Goal: Navigation & Orientation: Find specific page/section

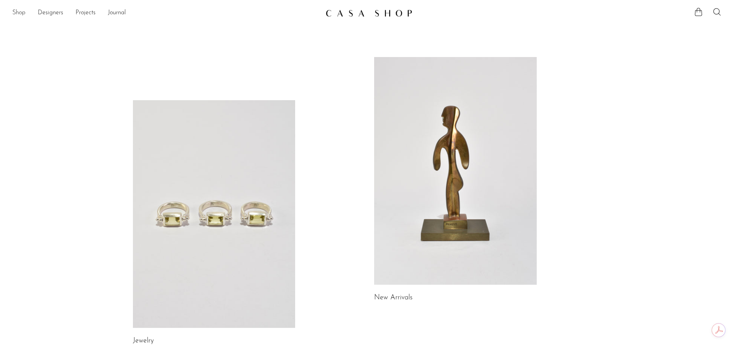
click at [21, 12] on link "Shop" at bounding box center [18, 13] width 13 height 10
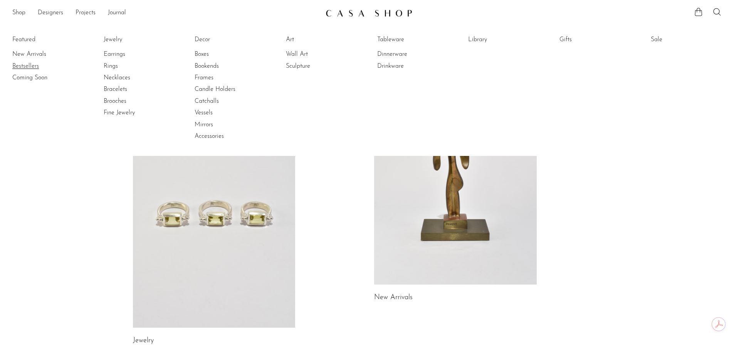
click at [38, 67] on link "Bestsellers" at bounding box center [41, 66] width 58 height 8
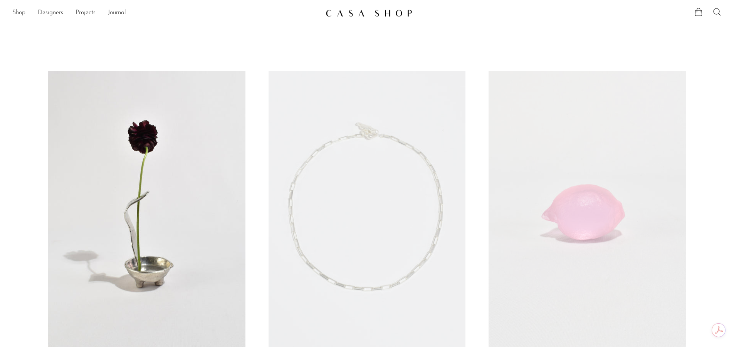
click at [19, 12] on link "Shop" at bounding box center [18, 13] width 13 height 10
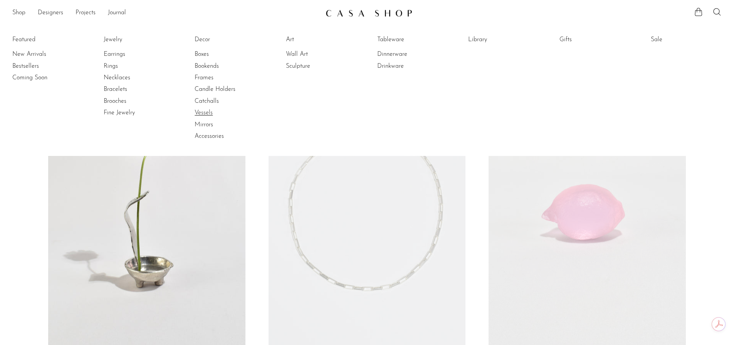
click at [209, 115] on link "Vessels" at bounding box center [224, 113] width 58 height 8
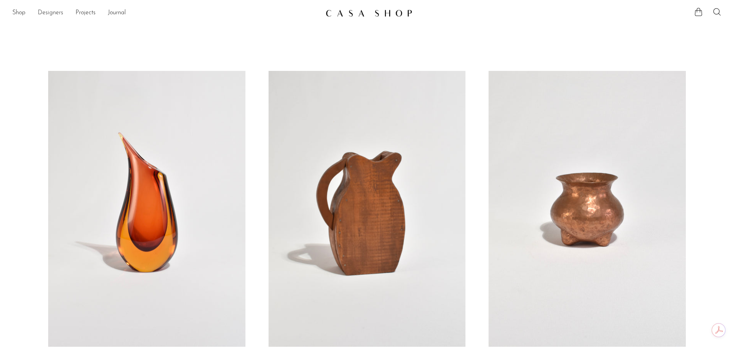
click at [56, 10] on link "Designers" at bounding box center [50, 13] width 25 height 10
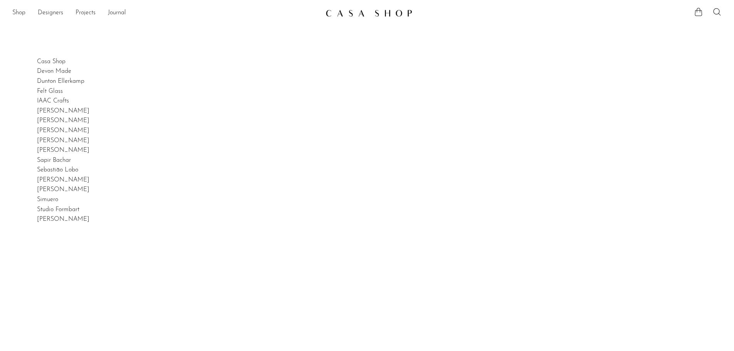
click at [54, 56] on body "Shop Featured New Arrivals Bestsellers" at bounding box center [367, 242] width 734 height 484
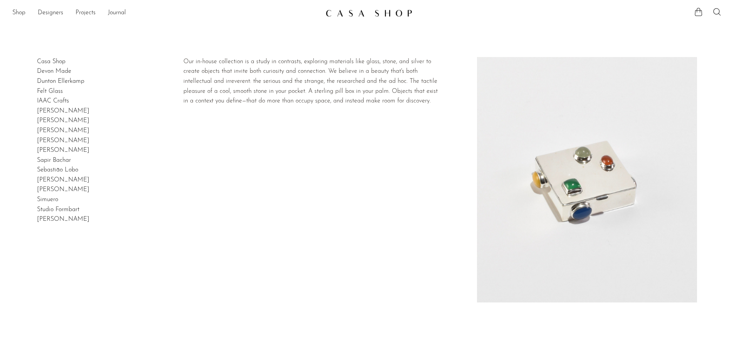
click at [54, 61] on link "Casa Shop" at bounding box center [51, 62] width 29 height 6
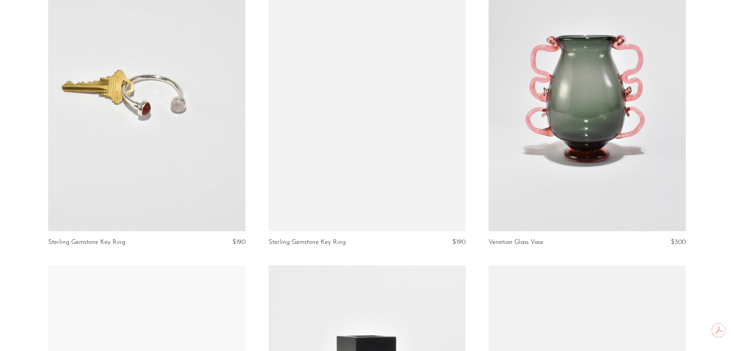
scroll to position [322, 0]
